Goal: Task Accomplishment & Management: Use online tool/utility

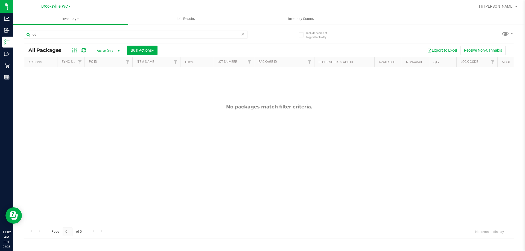
type input "d"
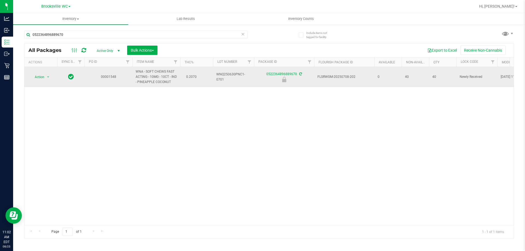
type input "0522364896889670"
click at [48, 72] on td "Action Action Edit attributes Global inventory Locate package Package audit log…" at bounding box center [40, 77] width 33 height 20
click at [47, 74] on span "select" at bounding box center [48, 77] width 7 height 8
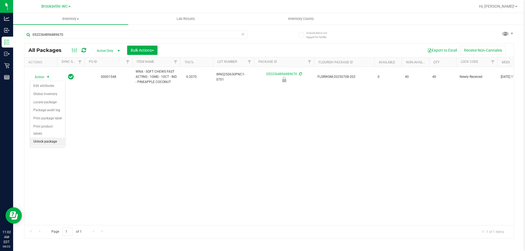
click at [52, 138] on li "Unlock package" at bounding box center [47, 142] width 35 height 8
